Goal: Task Accomplishment & Management: Use online tool/utility

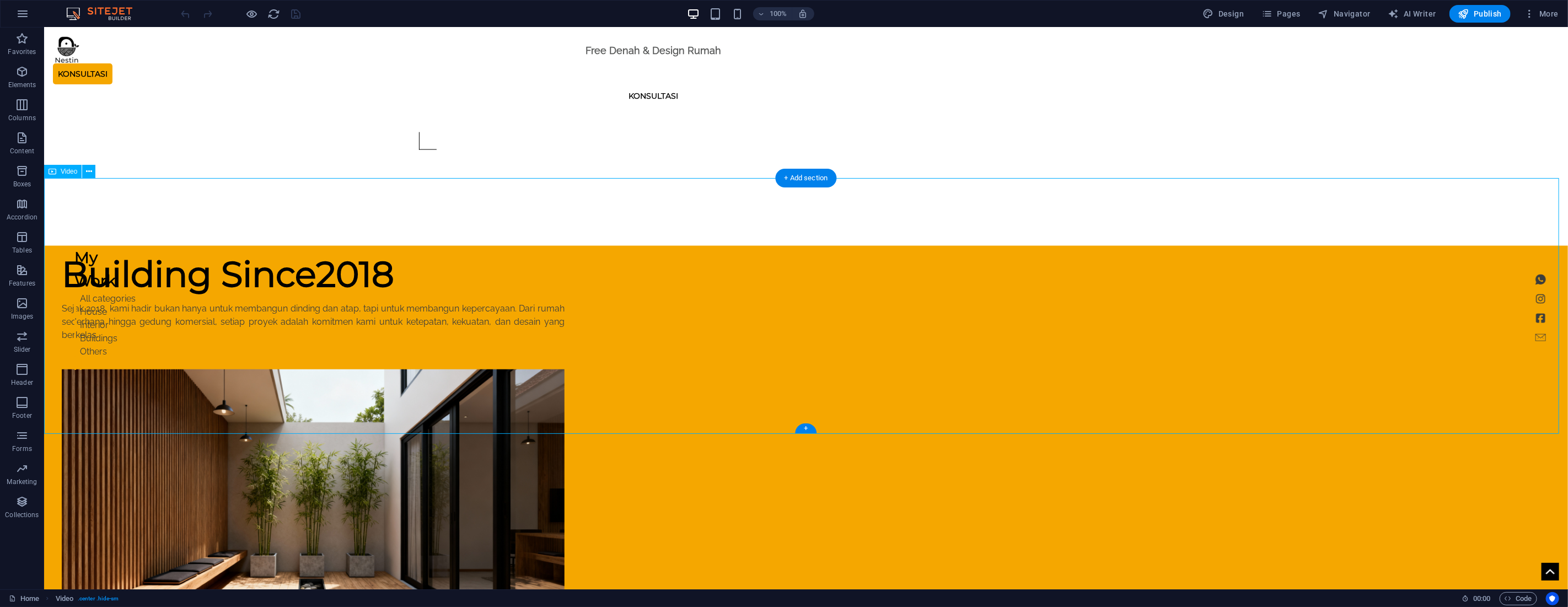
select select "%"
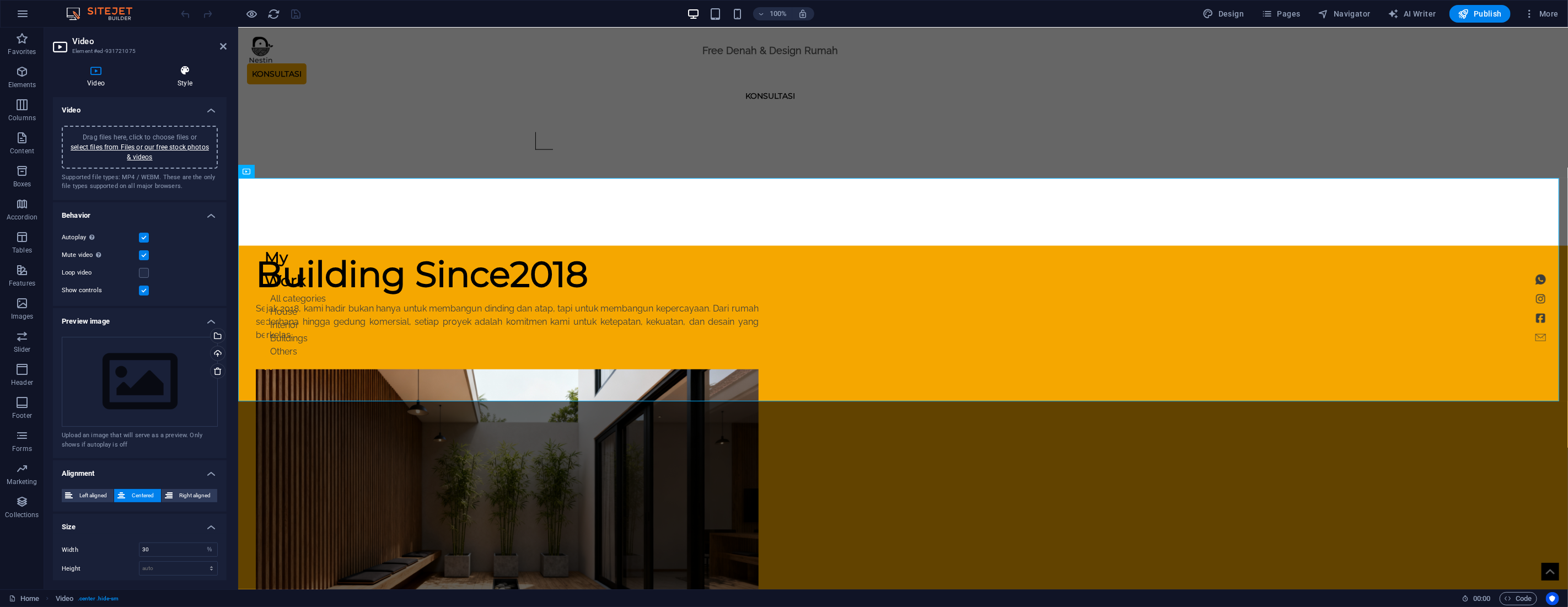
click at [186, 81] on h4 "Style" at bounding box center [185, 76] width 83 height 23
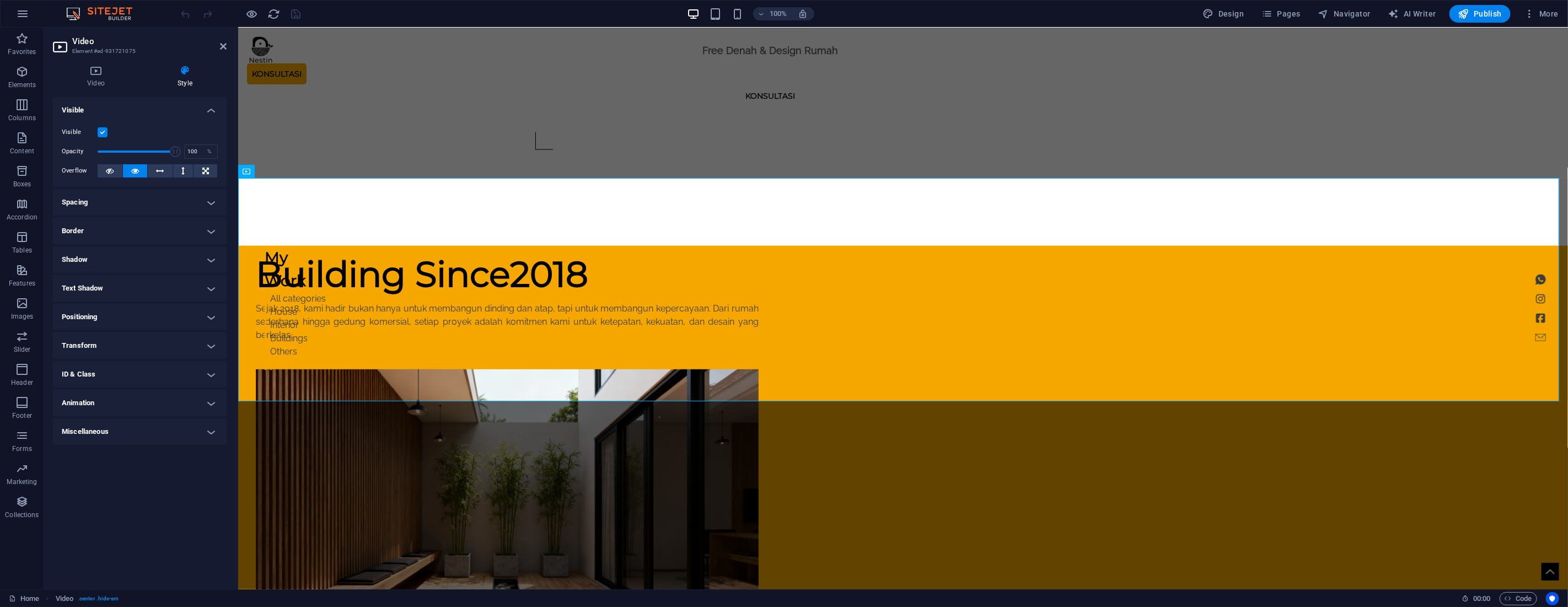
click at [102, 133] on label at bounding box center [102, 132] width 10 height 10
click at [0, 0] on input "Visible" at bounding box center [0, 0] width 0 height 0
click at [224, 47] on icon at bounding box center [224, 46] width 7 height 9
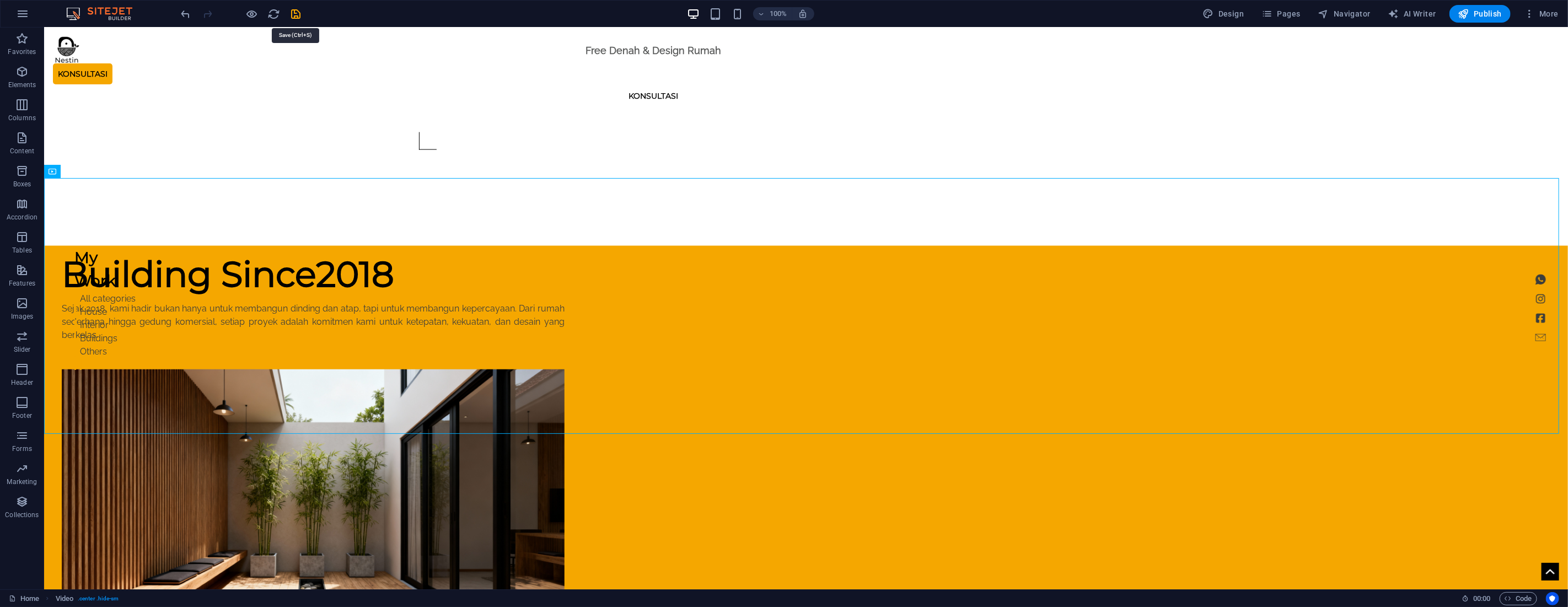
click at [295, 17] on icon "save" at bounding box center [296, 13] width 12 height 12
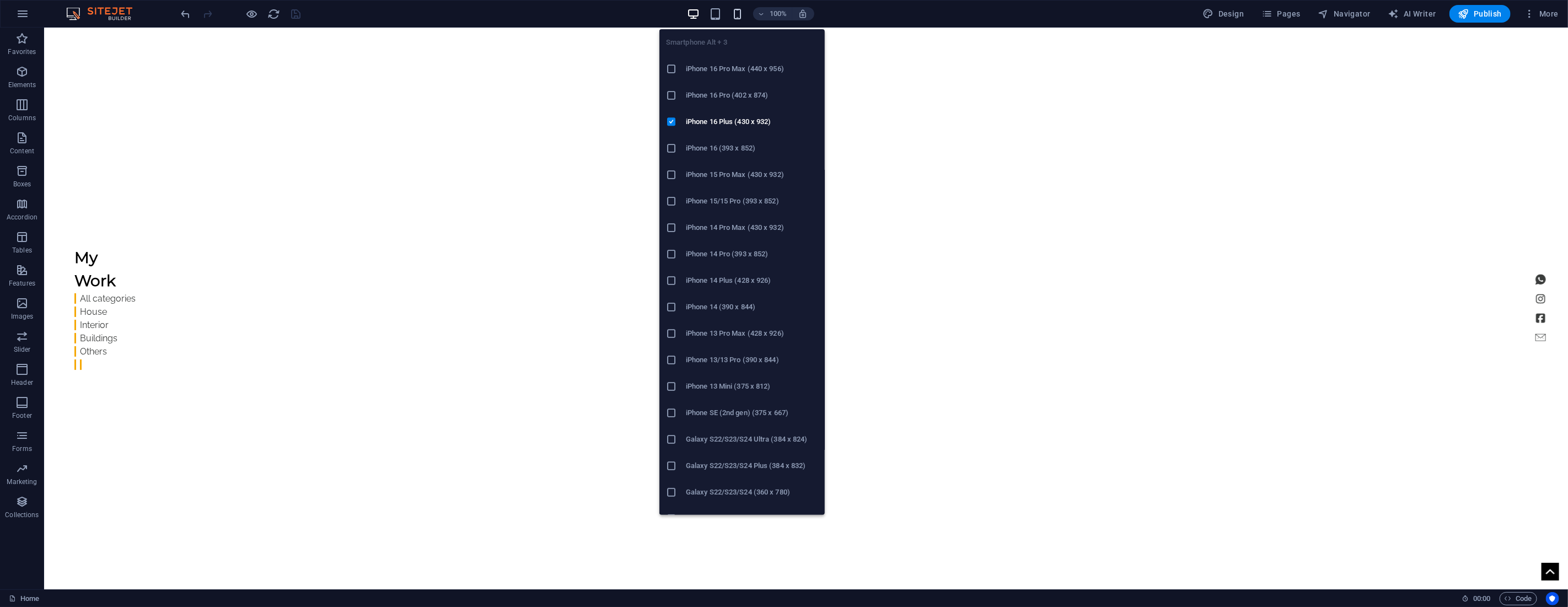
click at [737, 12] on icon "button" at bounding box center [737, 13] width 12 height 12
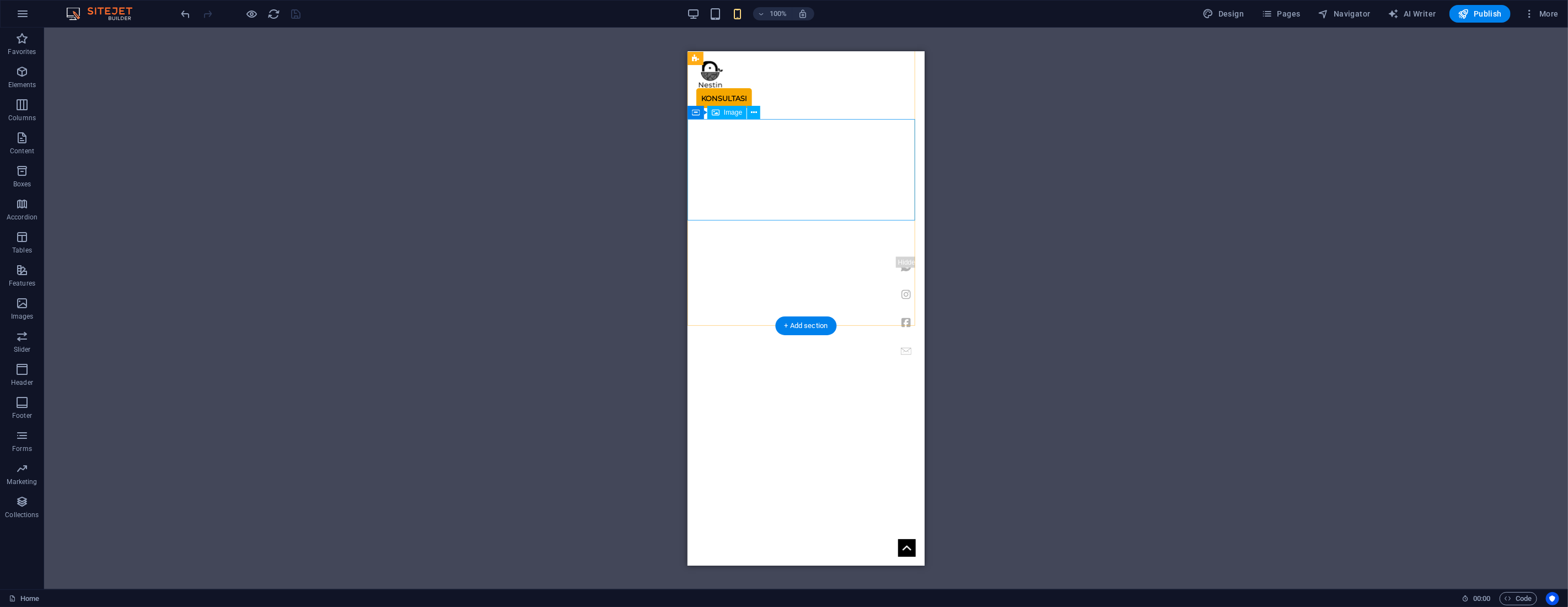
scroll to position [2303, 0]
click at [26, 72] on icon "button" at bounding box center [22, 72] width 13 height 13
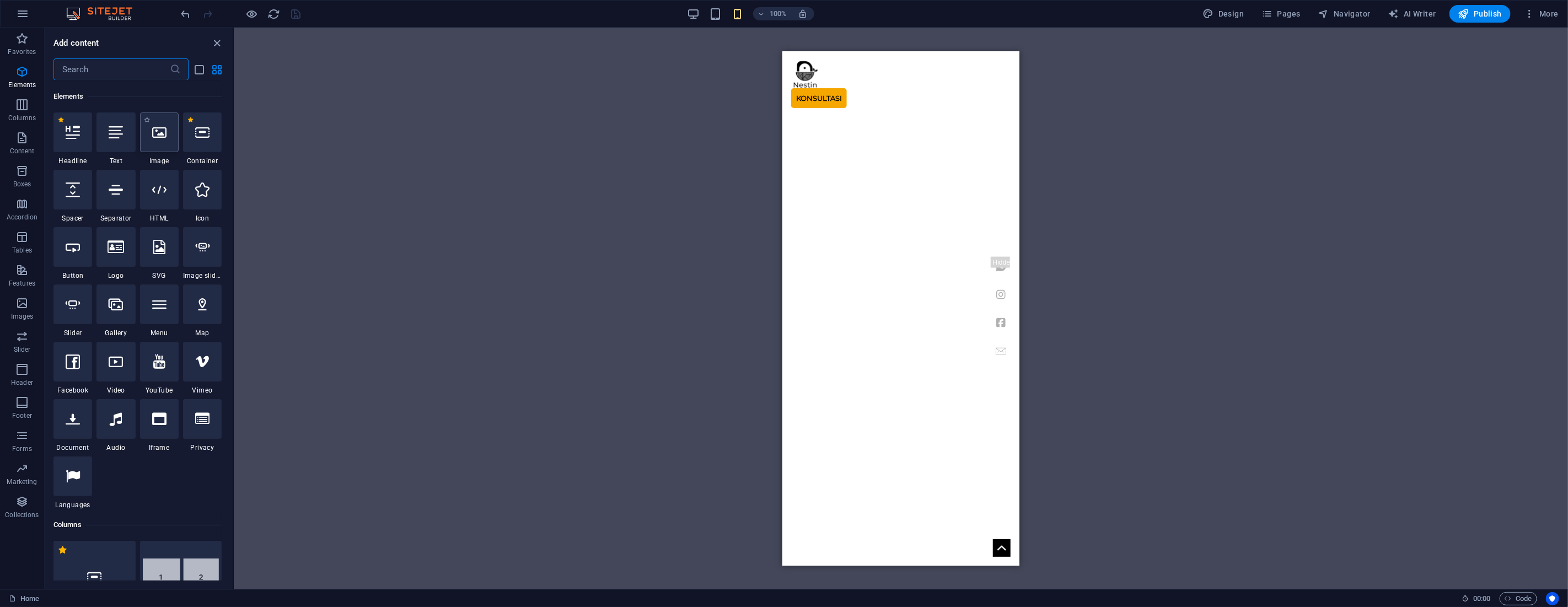
scroll to position [117, 0]
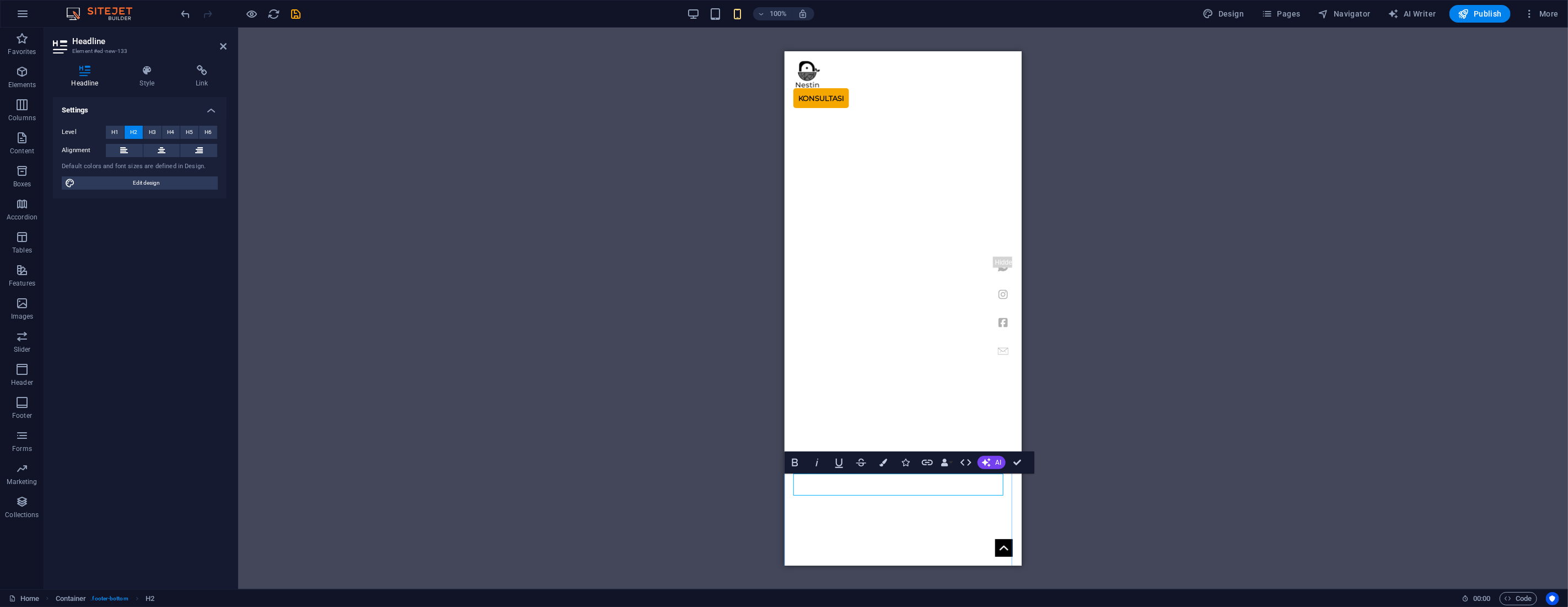
click at [150, 136] on span "H3" at bounding box center [152, 132] width 7 height 13
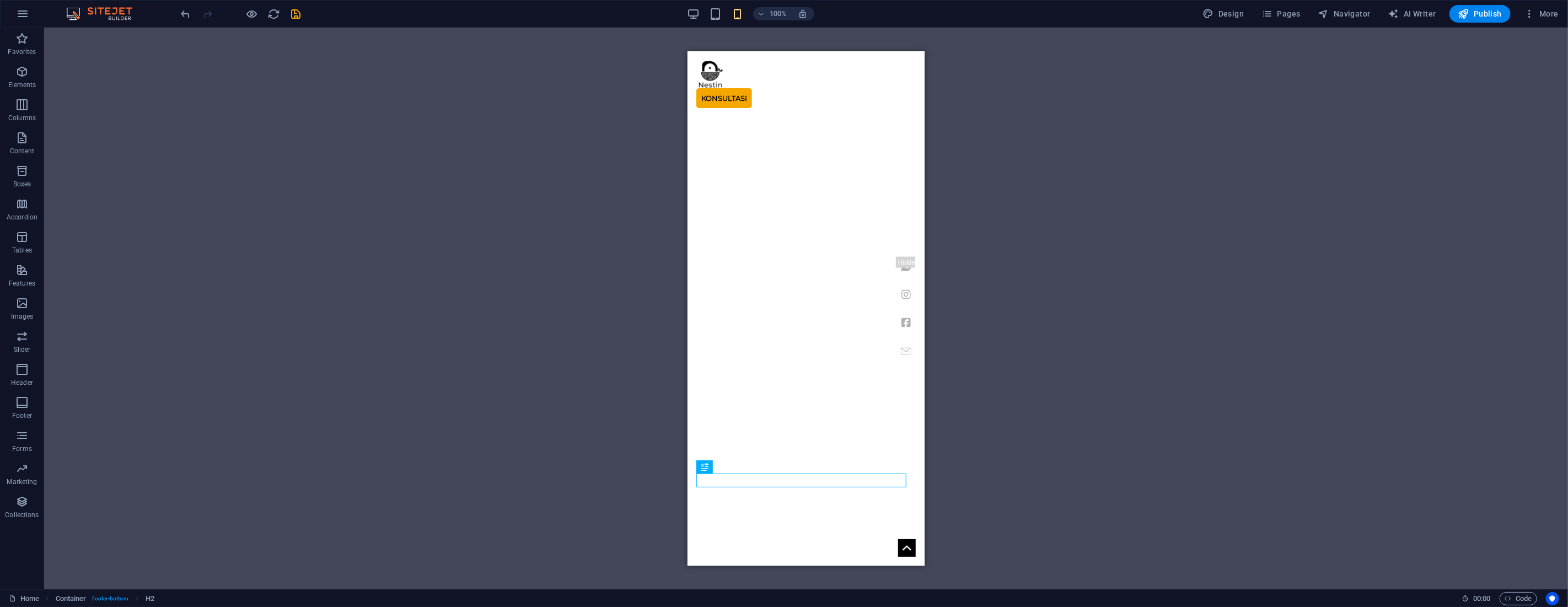
click at [979, 411] on div "H1 Banner Container H2 Text Video Preset Preset Container Image Slider Image sl…" at bounding box center [806, 308] width 1524 height 562
